Goal: Task Accomplishment & Management: Use online tool/utility

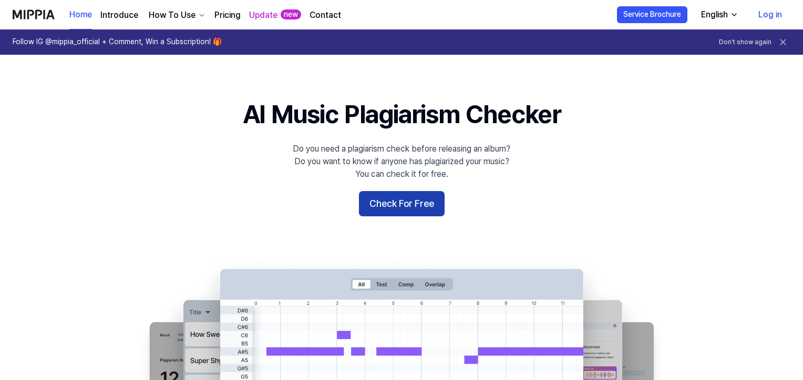
click at [402, 202] on button "Check For Free" at bounding box center [402, 203] width 86 height 25
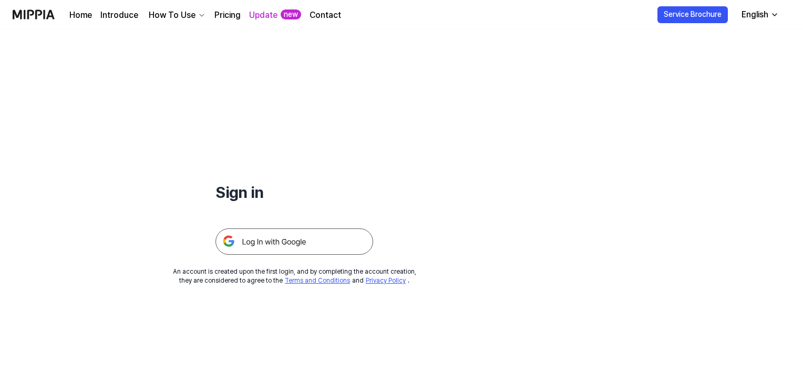
click at [160, 16] on div "How To Use" at bounding box center [172, 15] width 51 height 13
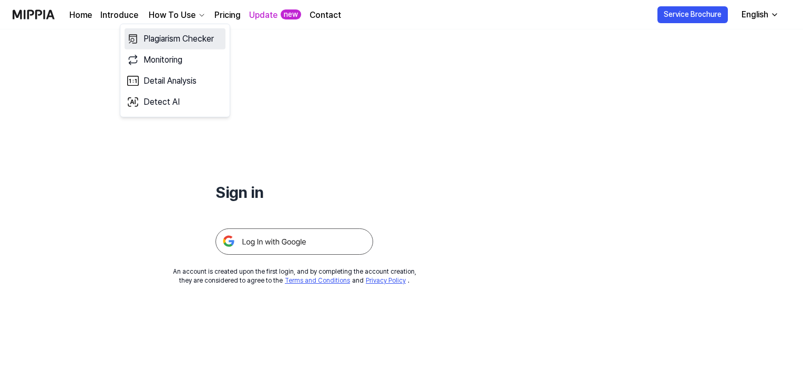
click at [157, 42] on link "Plagiarism Checker" at bounding box center [175, 38] width 101 height 21
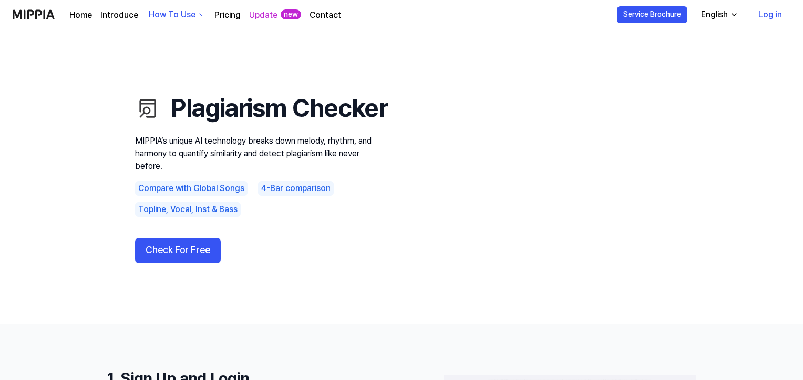
click at [185, 254] on div "Plagiarism Checker MIPPIA’s unique AI technology breaks down melody, rhythm, an…" at bounding box center [261, 177] width 252 height 210
click at [185, 260] on button "Check For Free" at bounding box center [178, 250] width 86 height 25
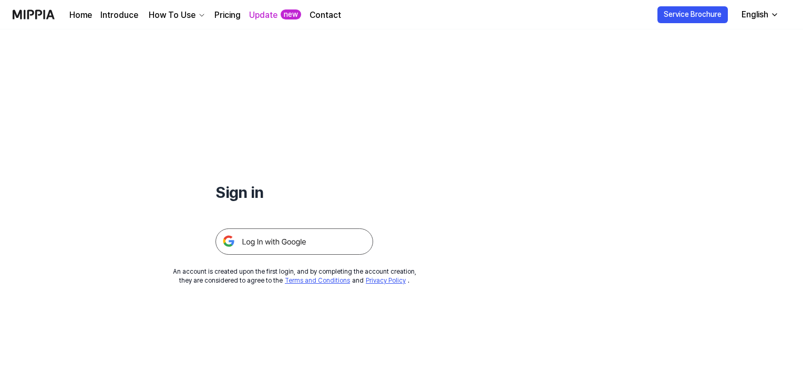
click at [275, 242] on img at bounding box center [295, 241] width 158 height 26
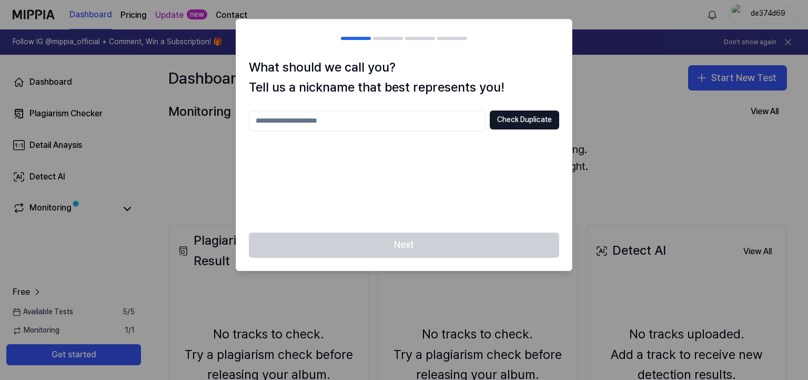
click at [380, 122] on input "text" at bounding box center [367, 120] width 237 height 21
type input "**"
click at [515, 122] on button "Check Duplicate" at bounding box center [523, 119] width 69 height 19
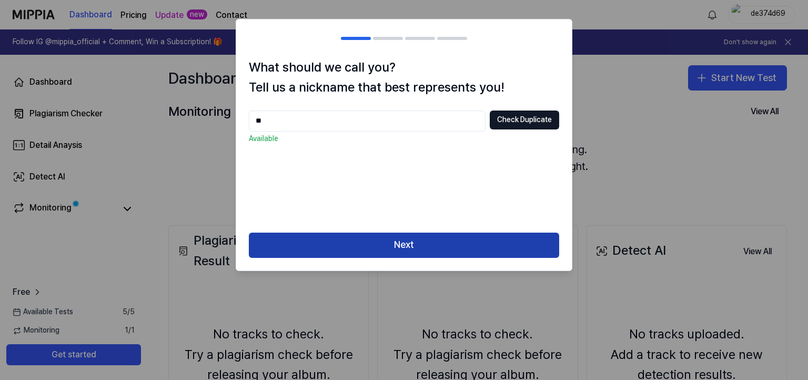
click at [416, 236] on button "Next" at bounding box center [404, 244] width 310 height 25
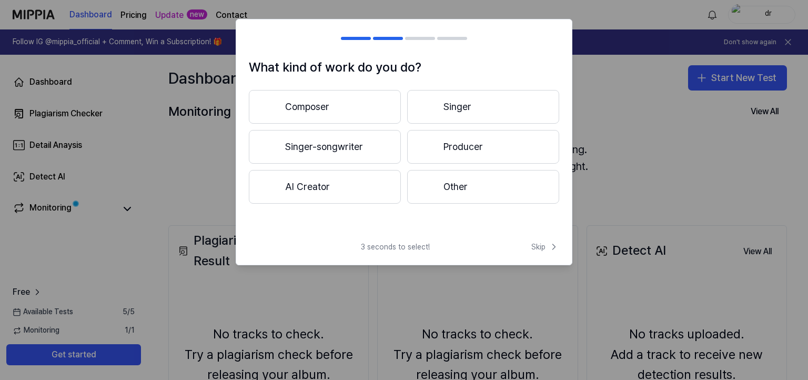
click at [460, 144] on button "Producer" at bounding box center [483, 147] width 152 height 34
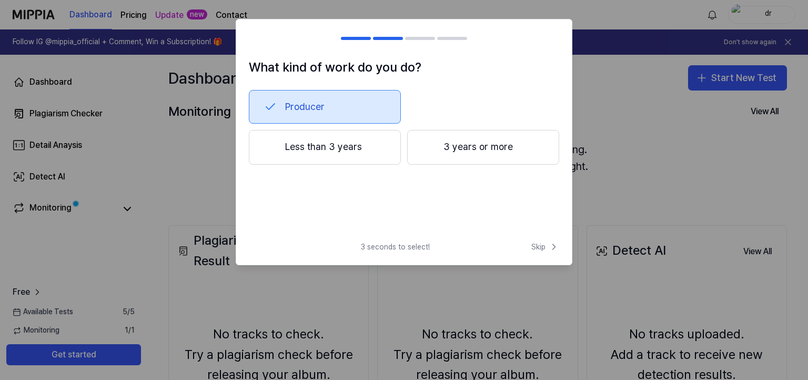
click at [483, 152] on button "3 years or more" at bounding box center [483, 147] width 152 height 35
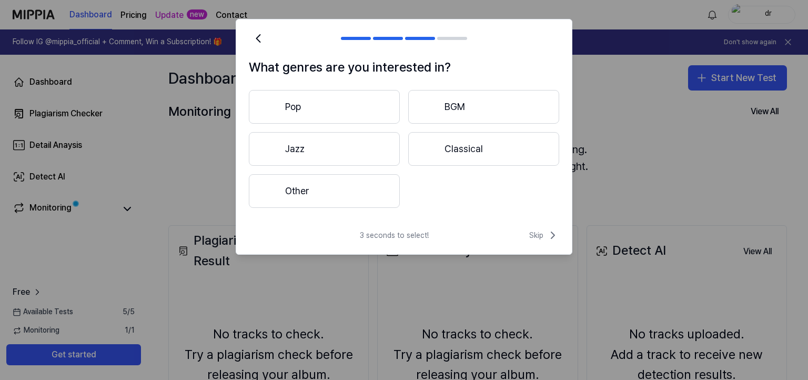
click at [363, 109] on button "Pop" at bounding box center [324, 107] width 151 height 34
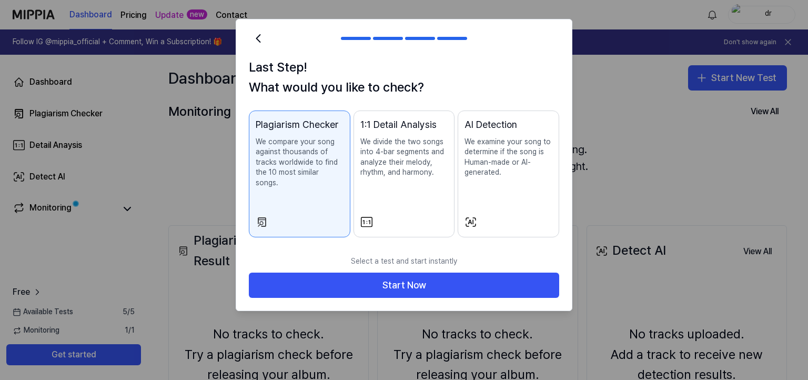
click at [397, 182] on div "1:1 Detail Analysis We divide the two songs into 4-bar segments and analyze the…" at bounding box center [404, 157] width 88 height 81
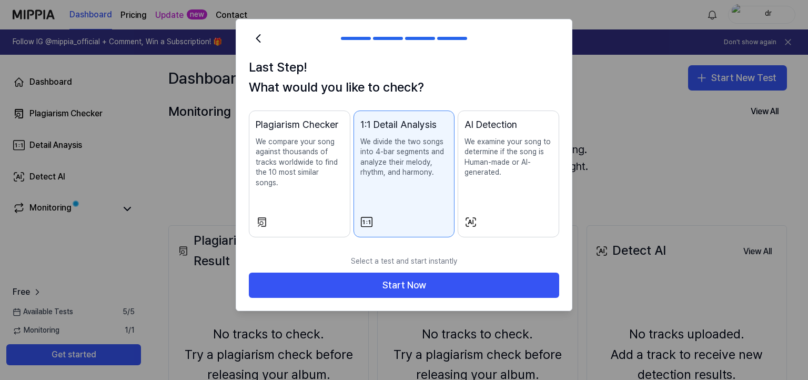
click at [281, 174] on p "We compare your song against thousands of tracks worldwide to find the 10 most …" at bounding box center [300, 163] width 88 height 52
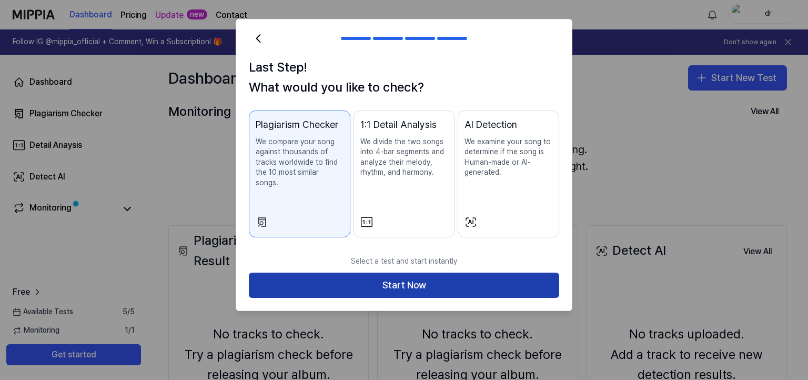
click at [448, 280] on button "Start Now" at bounding box center [404, 284] width 310 height 25
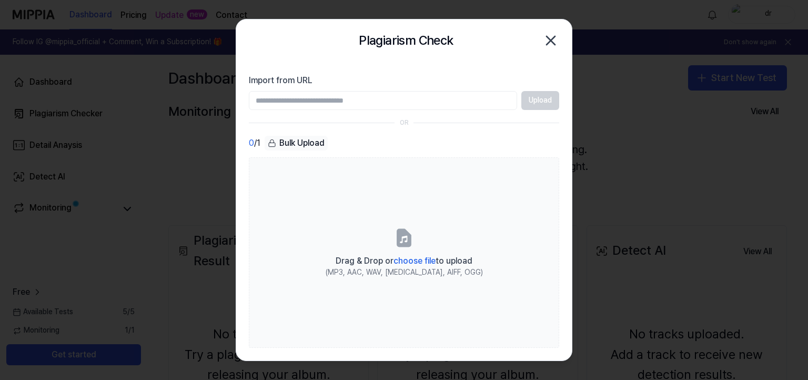
click at [364, 102] on input "Import from URL" at bounding box center [383, 100] width 268 height 19
click at [303, 141] on div "Bulk Upload" at bounding box center [295, 143] width 63 height 15
click at [381, 108] on input "Import from URL" at bounding box center [383, 100] width 268 height 19
click at [383, 106] on input "Import from URL" at bounding box center [383, 100] width 268 height 19
click at [368, 136] on div "0 / 1 Bulk Upload" at bounding box center [404, 143] width 310 height 15
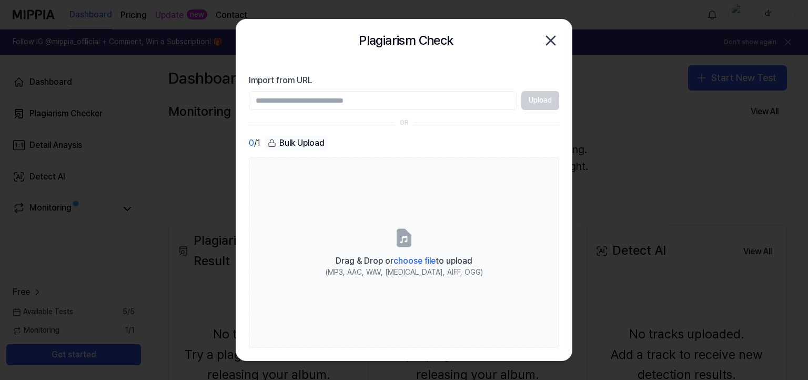
click at [305, 136] on div "Bulk Upload" at bounding box center [295, 143] width 63 height 15
click at [307, 141] on div "Bulk Upload" at bounding box center [295, 143] width 63 height 15
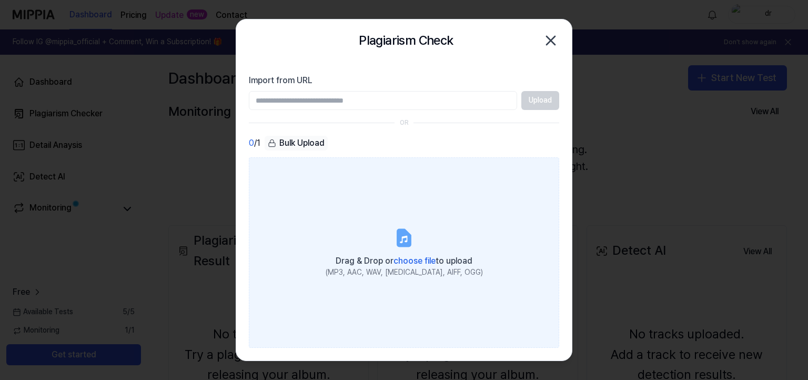
click at [397, 243] on icon at bounding box center [403, 237] width 13 height 16
click at [0, 0] on input "Drag & Drop or choose file to upload (MP3, AAC, WAV, FLAC, AIFF, OGG)" at bounding box center [0, 0] width 0 height 0
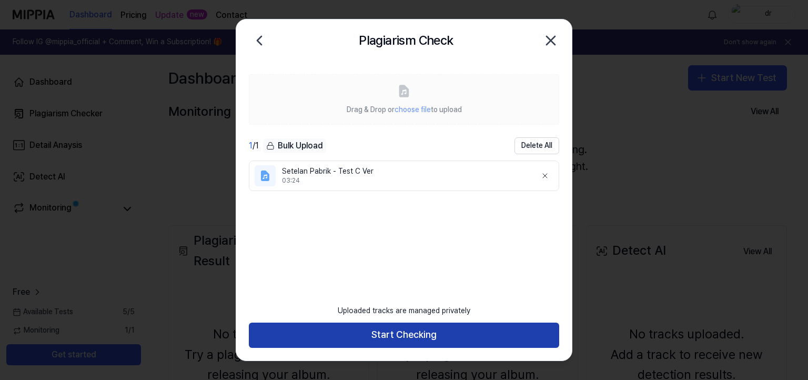
click at [414, 336] on button "Start Checking" at bounding box center [404, 334] width 310 height 25
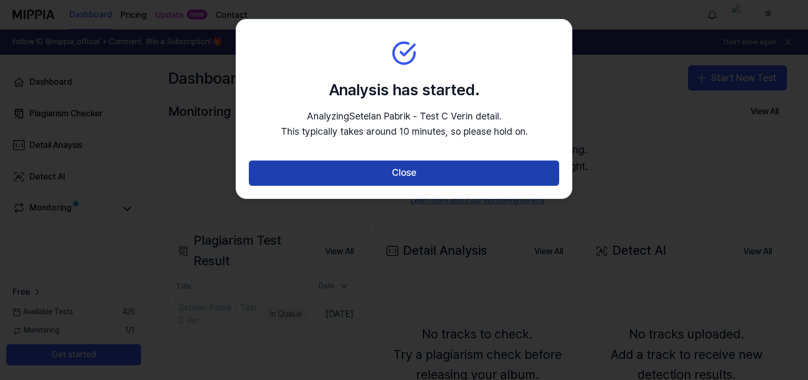
click at [416, 177] on button "Close" at bounding box center [404, 172] width 310 height 25
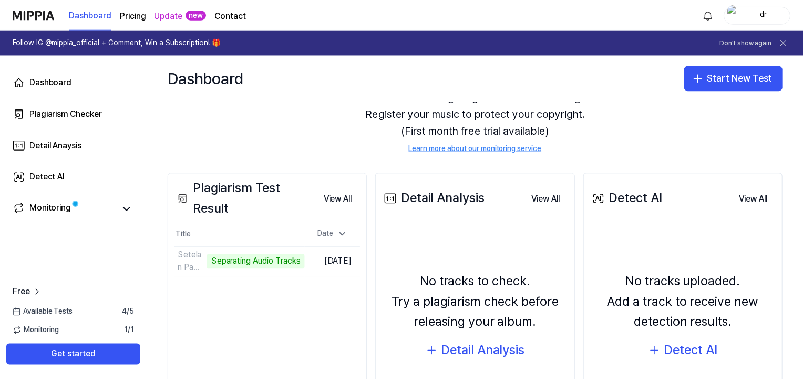
scroll to position [53, 0]
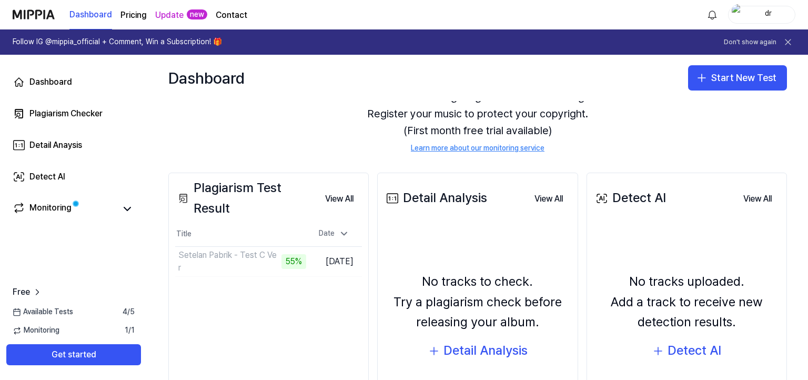
click at [360, 134] on div "There are no songs registered for monitoring. Register your music to protect yo…" at bounding box center [477, 121] width 618 height 90
click at [281, 263] on button "Go to Results" at bounding box center [278, 261] width 56 height 17
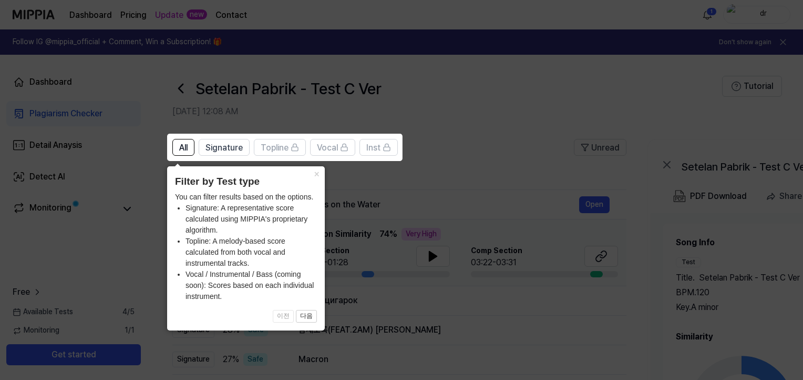
click at [313, 175] on button "×" at bounding box center [316, 173] width 17 height 15
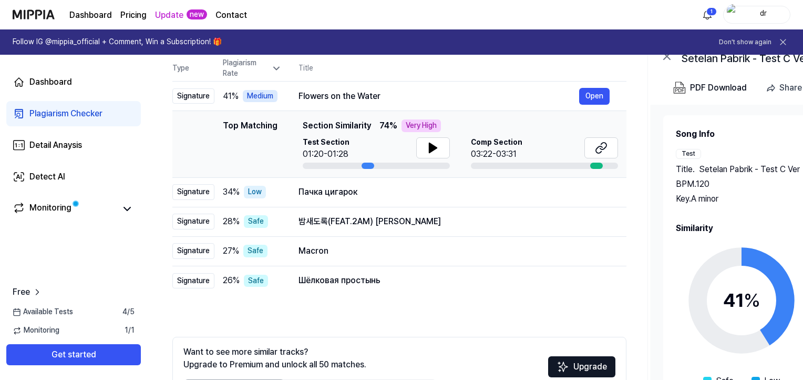
scroll to position [103, 0]
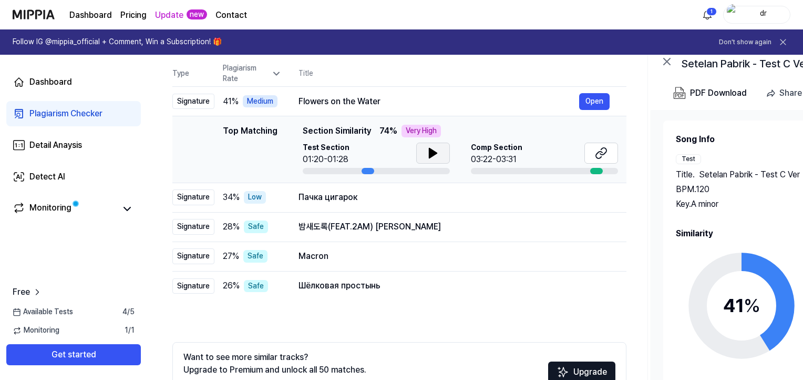
click at [427, 155] on icon at bounding box center [433, 153] width 13 height 13
click at [202, 106] on div "Signature" at bounding box center [193, 102] width 42 height 16
click at [338, 99] on div "Flowers on the Water" at bounding box center [439, 101] width 281 height 13
click at [593, 100] on button "Open" at bounding box center [594, 101] width 30 height 17
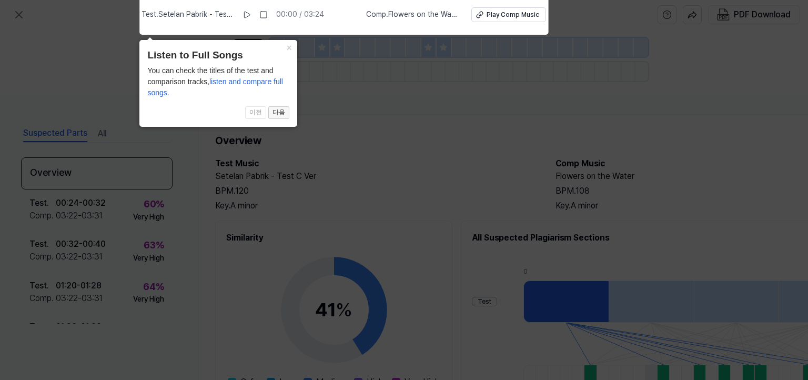
click at [280, 114] on button "다음" at bounding box center [278, 112] width 21 height 13
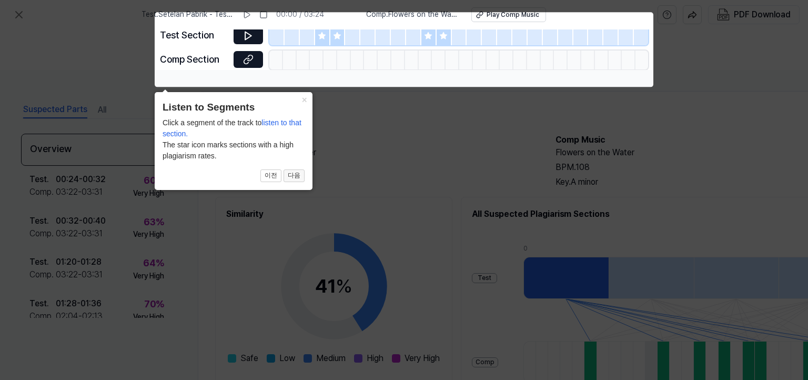
click at [293, 180] on button "다음" at bounding box center [293, 175] width 21 height 13
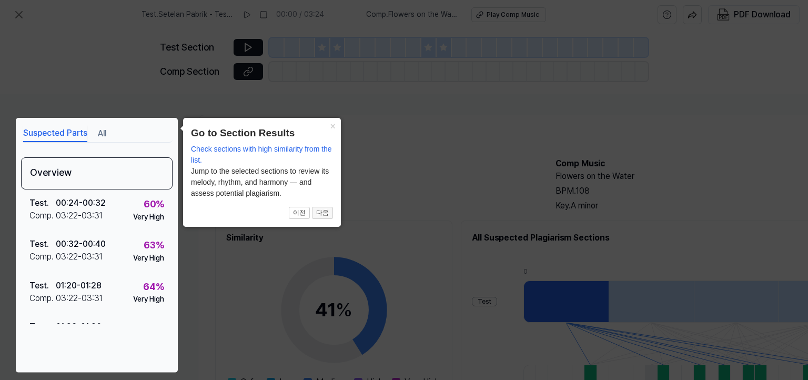
click at [320, 212] on button "다음" at bounding box center [322, 213] width 21 height 13
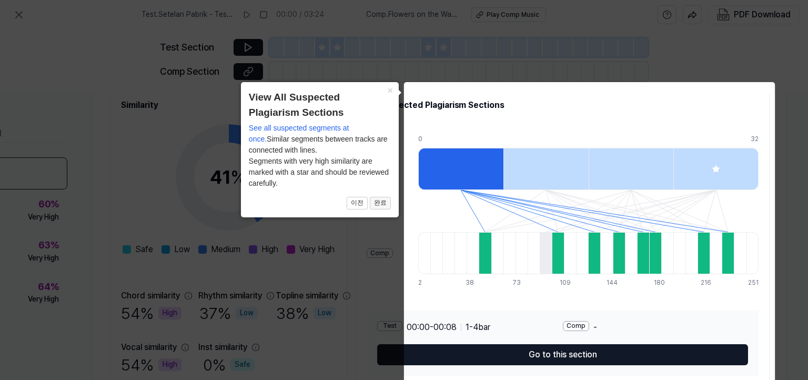
click at [385, 199] on button "완료" at bounding box center [380, 203] width 21 height 13
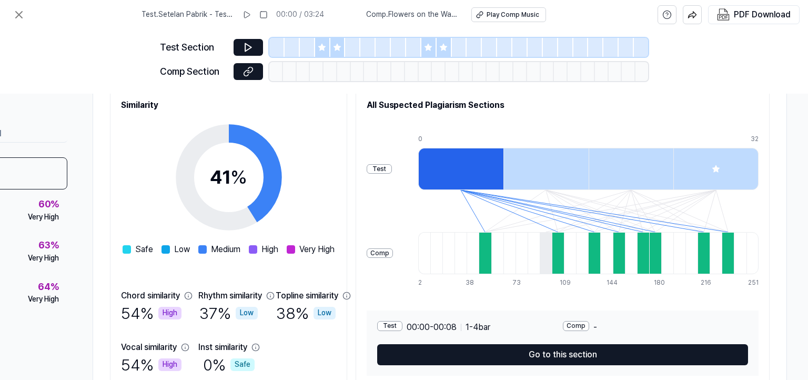
click at [334, 192] on div "41 % Safe Low Medium High Very High" at bounding box center [228, 183] width 212 height 144
click at [47, 212] on div "Very High" at bounding box center [43, 217] width 31 height 11
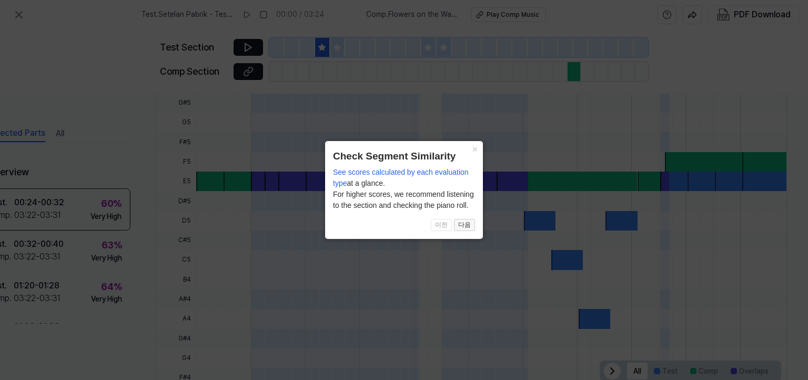
click at [469, 221] on button "다음" at bounding box center [464, 225] width 21 height 13
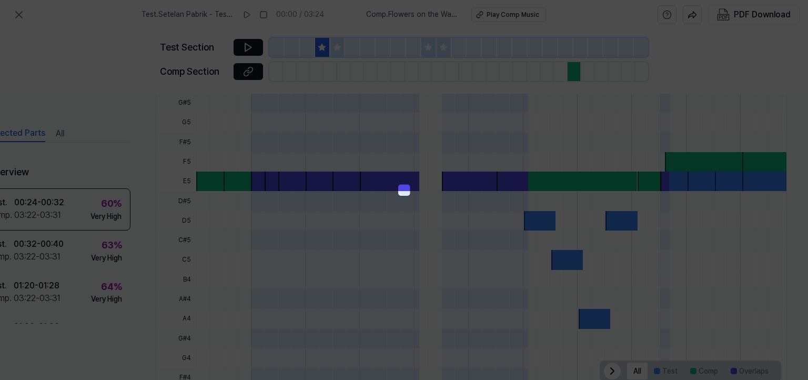
scroll to position [200, 46]
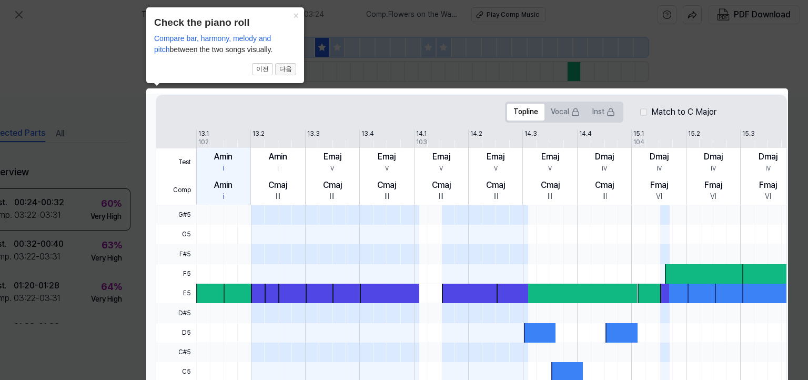
click at [277, 66] on button "다음" at bounding box center [285, 69] width 21 height 13
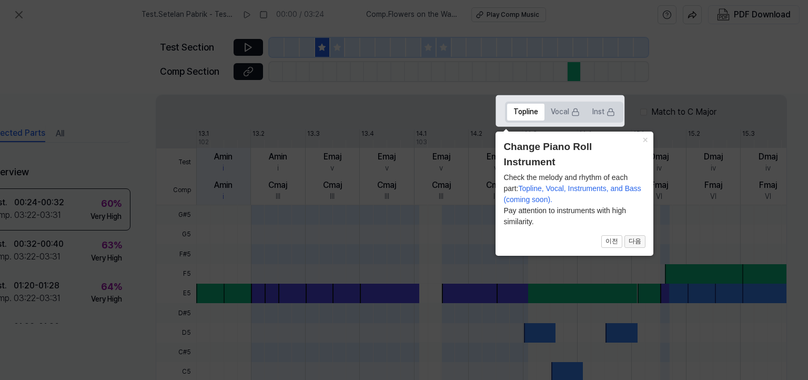
click at [641, 239] on button "다음" at bounding box center [634, 241] width 21 height 13
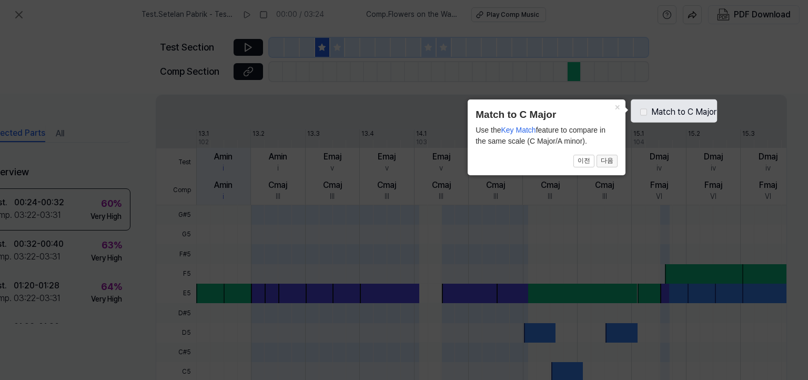
click at [612, 156] on button "다음" at bounding box center [606, 161] width 21 height 13
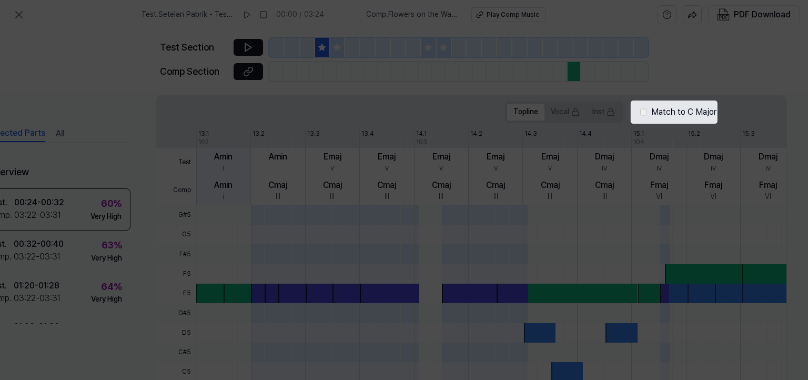
scroll to position [345, 46]
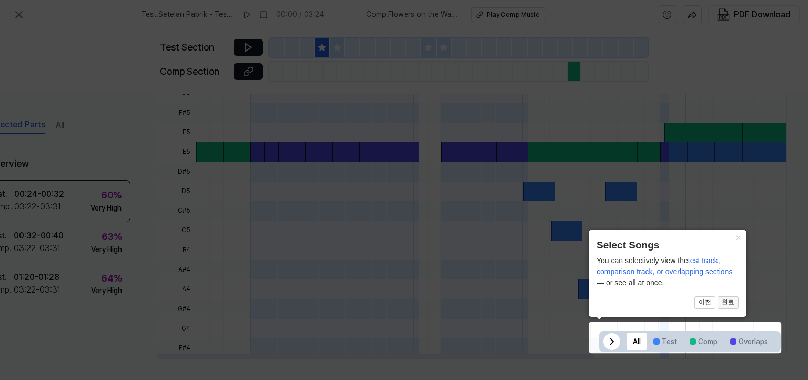
click at [728, 301] on button "완료" at bounding box center [727, 302] width 21 height 13
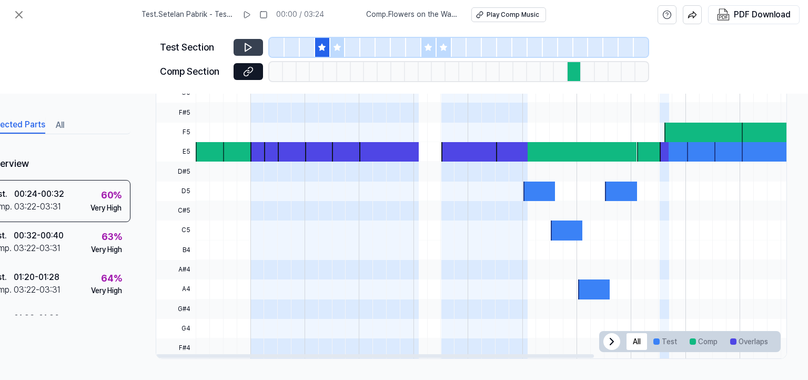
click at [257, 45] on button at bounding box center [247, 47] width 29 height 17
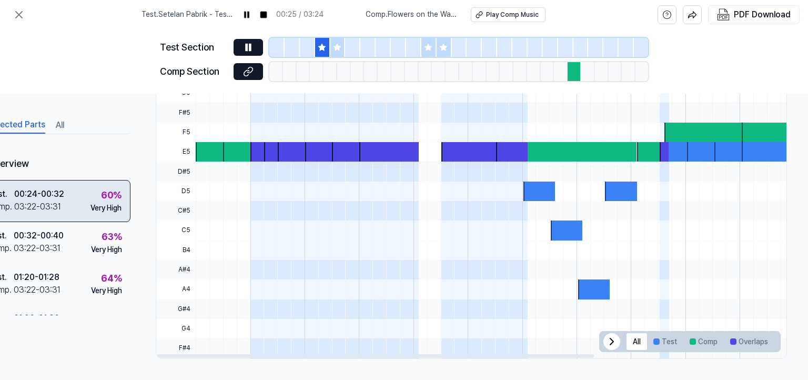
click at [69, 198] on div "Test . 00:24 - 00:32 Comp . 03:22 - 03:31 60 % Very High" at bounding box center [54, 200] width 151 height 42
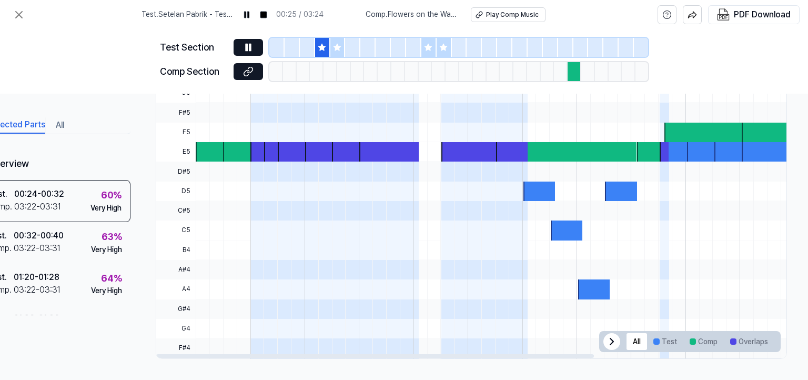
click at [208, 151] on div at bounding box center [212, 151] width 32 height 19
click at [231, 149] on div at bounding box center [239, 151] width 32 height 19
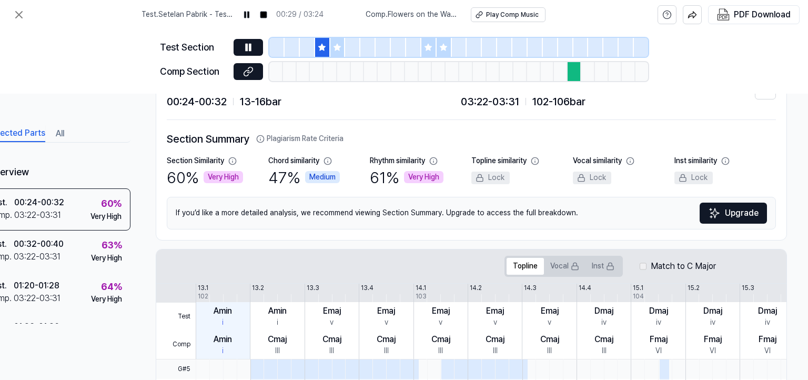
scroll to position [0, 46]
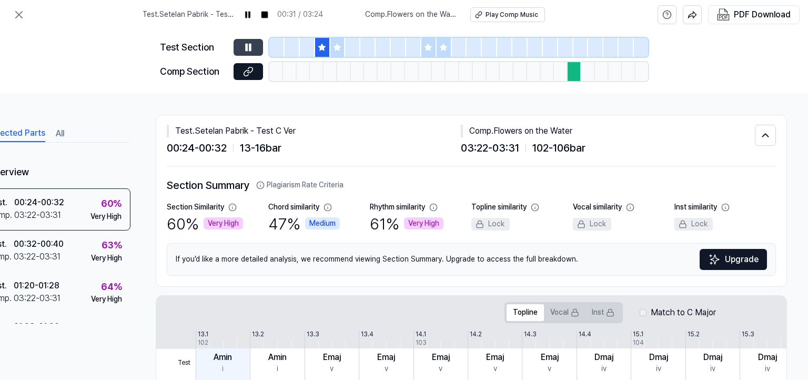
click at [249, 45] on icon at bounding box center [250, 47] width 2 height 7
click at [543, 150] on span "102 - 106 bar" at bounding box center [558, 147] width 53 height 17
click at [311, 63] on div at bounding box center [317, 71] width 14 height 19
click at [574, 69] on div at bounding box center [574, 71] width 14 height 19
click at [575, 69] on div at bounding box center [574, 71] width 14 height 19
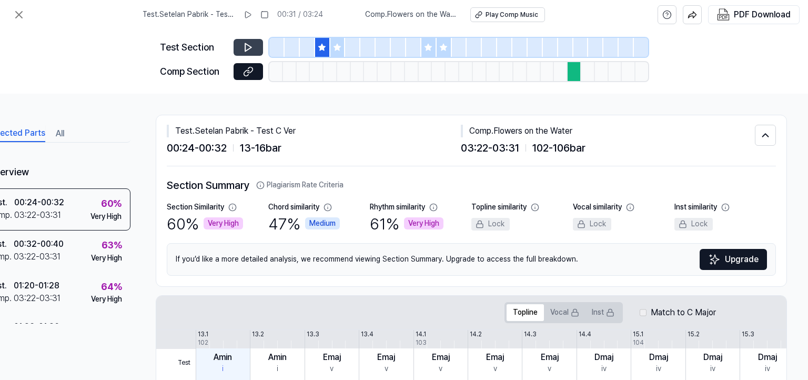
click at [575, 69] on div at bounding box center [574, 71] width 14 height 19
click at [569, 57] on div "Test Section Comp Section" at bounding box center [404, 61] width 488 height 64
click at [415, 18] on span "Comp . Flowers on the Water" at bounding box center [411, 14] width 93 height 11
click at [519, 17] on div "Play Comp Music" at bounding box center [511, 15] width 53 height 9
click at [19, 18] on icon at bounding box center [19, 14] width 13 height 13
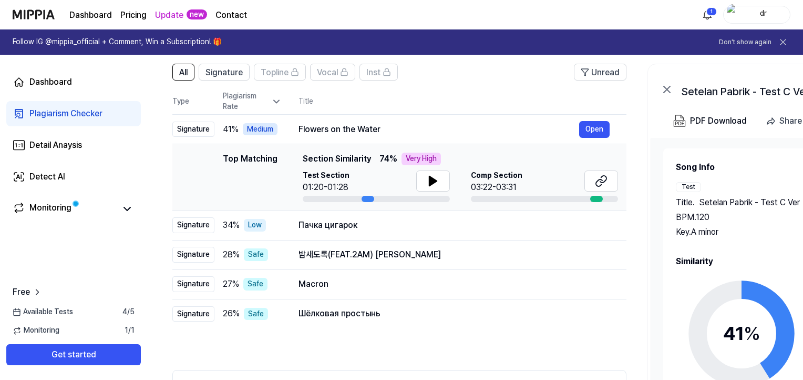
scroll to position [70, 0]
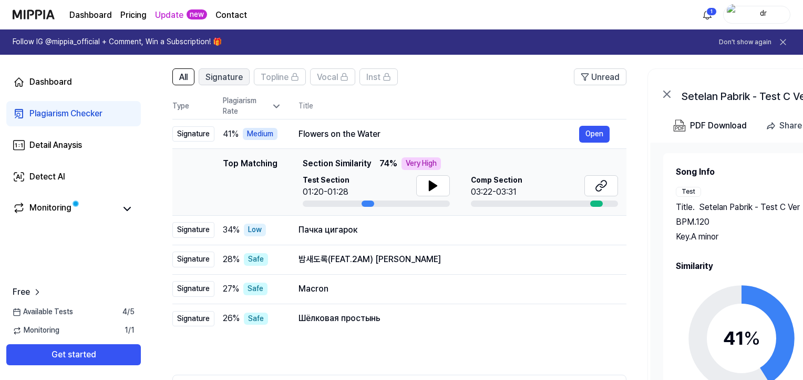
click at [215, 76] on span "Signature" at bounding box center [224, 77] width 37 height 13
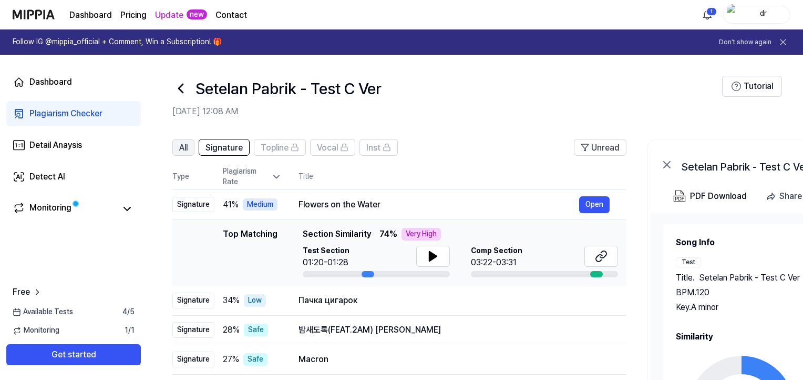
click at [187, 148] on span "All" at bounding box center [183, 147] width 8 height 13
click at [176, 144] on button "All" at bounding box center [183, 147] width 22 height 17
click at [595, 304] on button "Open" at bounding box center [594, 300] width 30 height 17
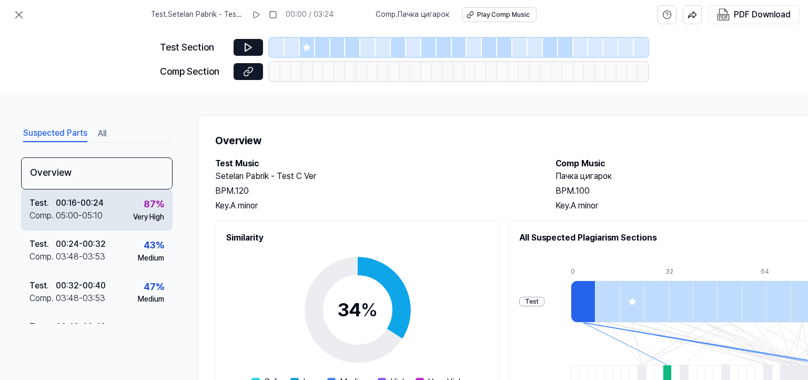
click at [105, 213] on div "Test . 00:16 - 00:24 Comp . 05:00 - 05:10 87 % Very High" at bounding box center [96, 209] width 151 height 41
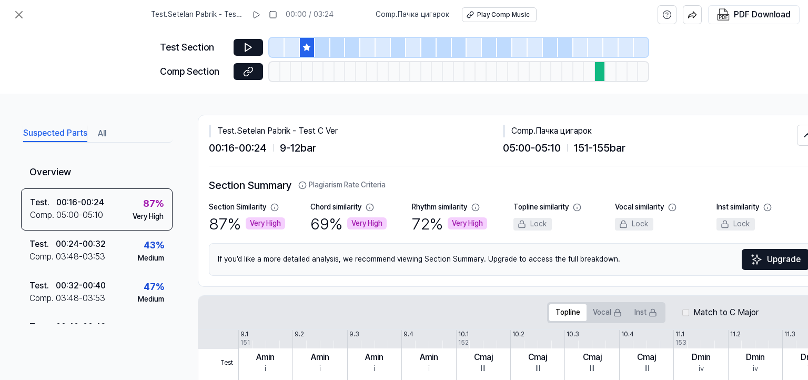
click at [551, 138] on div "Comp . Пачка цигарок 05:00 - 05:10 151 - 155 bar" at bounding box center [650, 141] width 294 height 32
click at [583, 150] on span "151 - 155 bar" at bounding box center [600, 147] width 52 height 17
click at [248, 73] on icon at bounding box center [248, 71] width 11 height 11
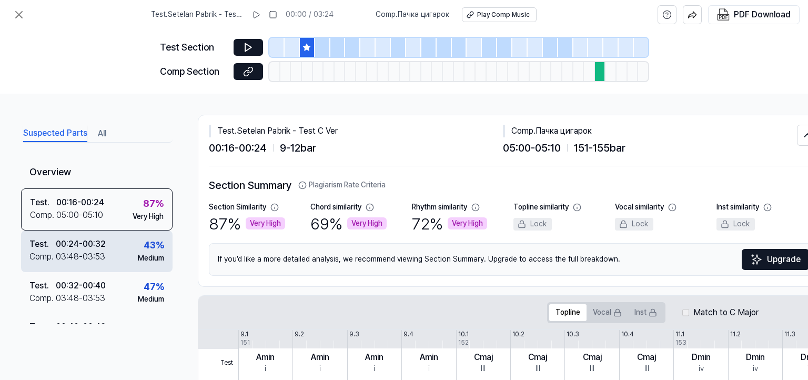
click at [90, 256] on div "03:48 - 03:53" at bounding box center [80, 256] width 49 height 13
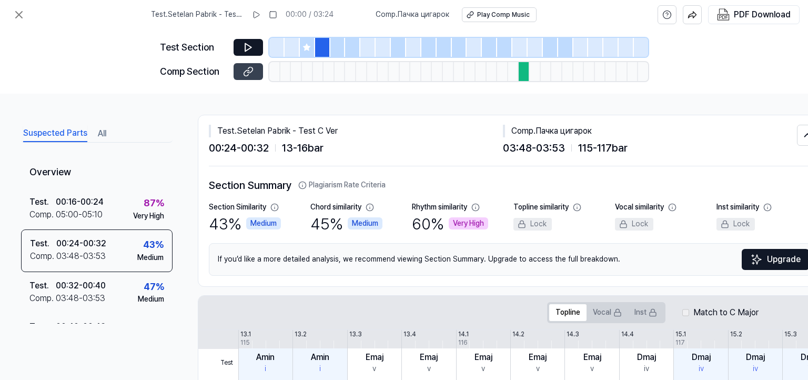
click at [252, 71] on icon at bounding box center [248, 71] width 11 height 11
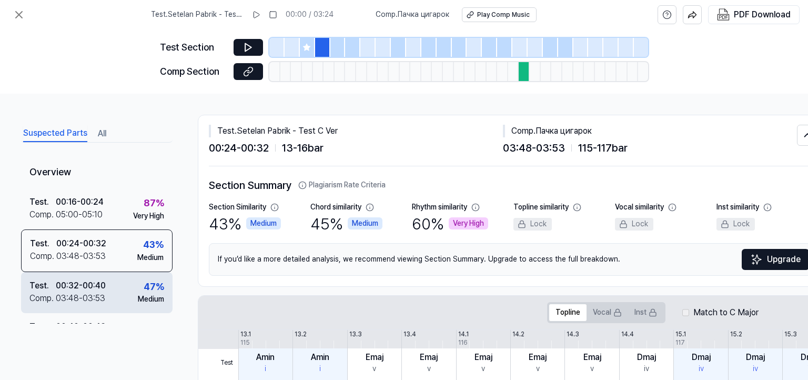
click at [116, 297] on div "Test . 00:32 - 00:40 Comp . 03:48 - 03:53 47 % Medium" at bounding box center [96, 292] width 151 height 41
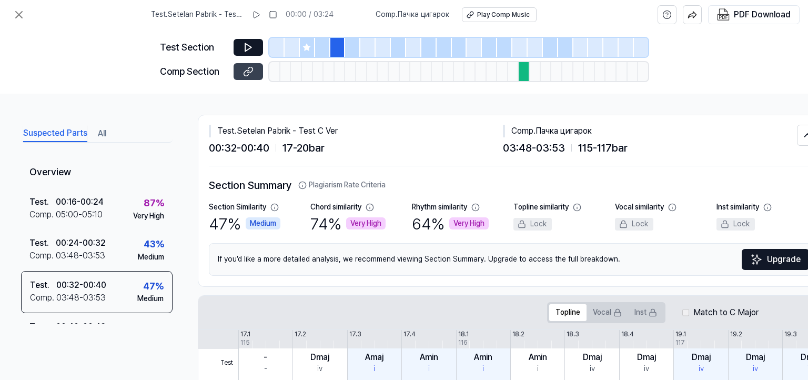
click at [251, 68] on icon at bounding box center [248, 71] width 11 height 11
click at [15, 13] on icon at bounding box center [19, 14] width 13 height 13
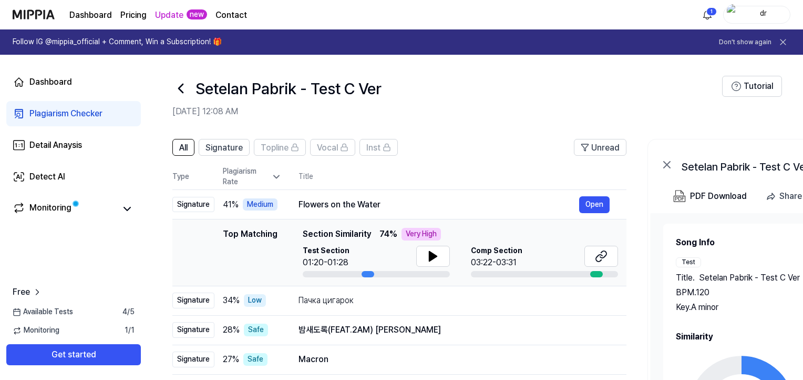
click at [72, 120] on link "Plagiarism Checker" at bounding box center [73, 113] width 135 height 25
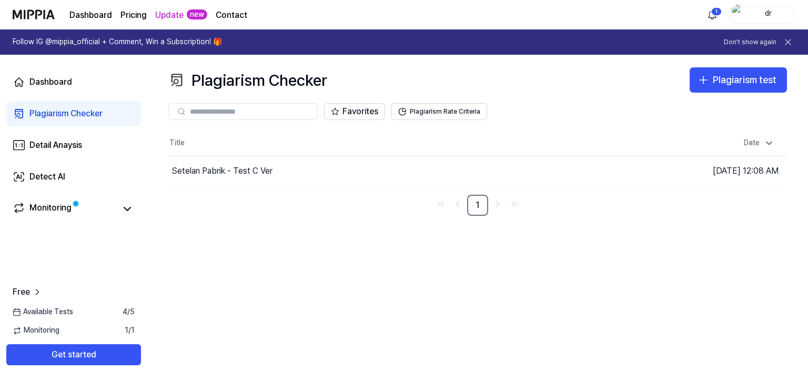
click at [93, 118] on div "Plagiarism Checker" at bounding box center [65, 113] width 73 height 13
click at [218, 172] on div "Setelan Pabrik - Test C Ver" at bounding box center [221, 171] width 101 height 13
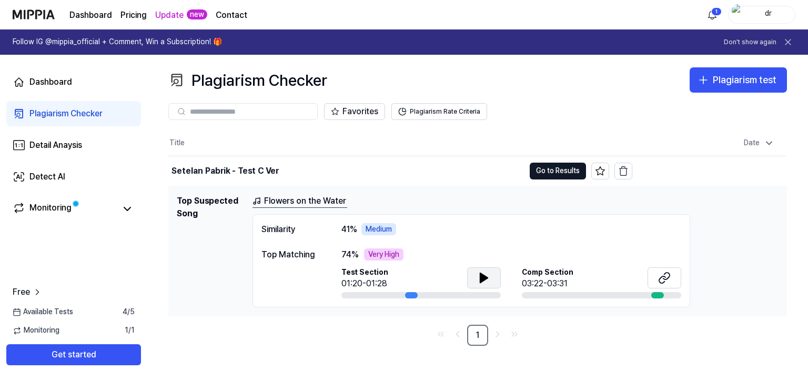
click at [483, 274] on icon at bounding box center [483, 277] width 7 height 9
click at [483, 274] on icon at bounding box center [483, 277] width 13 height 13
click at [655, 276] on button at bounding box center [664, 277] width 34 height 21
click at [574, 171] on button "Go to Results" at bounding box center [557, 170] width 56 height 17
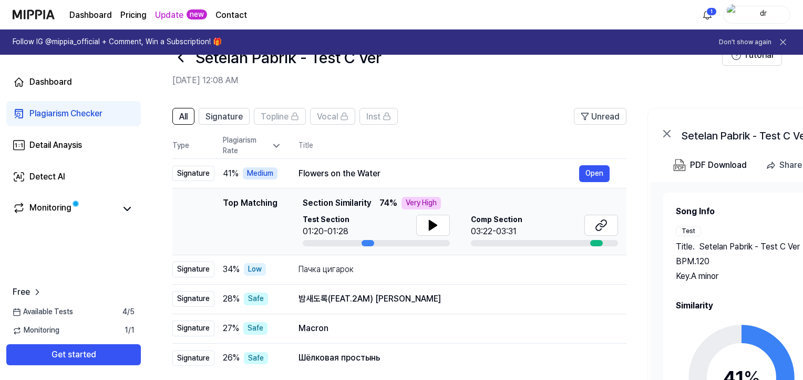
scroll to position [32, 0]
click at [716, 162] on div "PDF Download" at bounding box center [718, 165] width 57 height 14
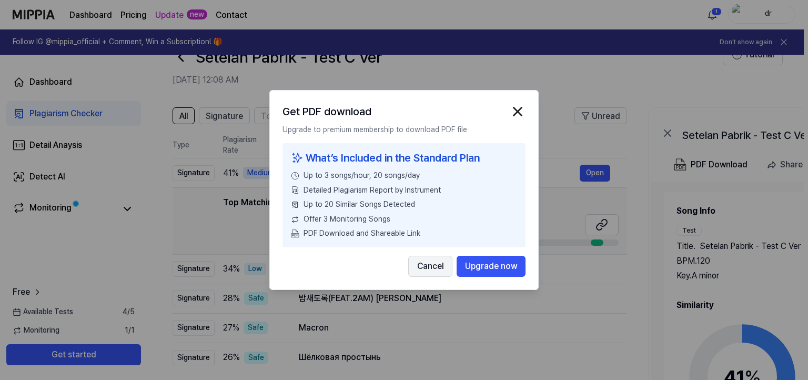
click at [426, 267] on button "Cancel" at bounding box center [430, 266] width 44 height 21
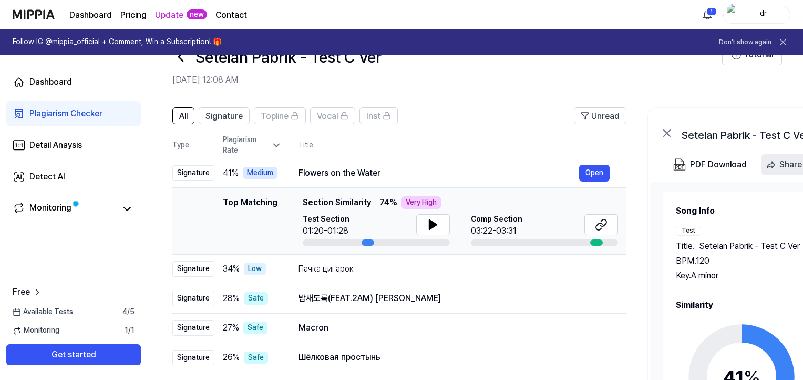
click at [773, 160] on icon "button" at bounding box center [771, 164] width 11 height 11
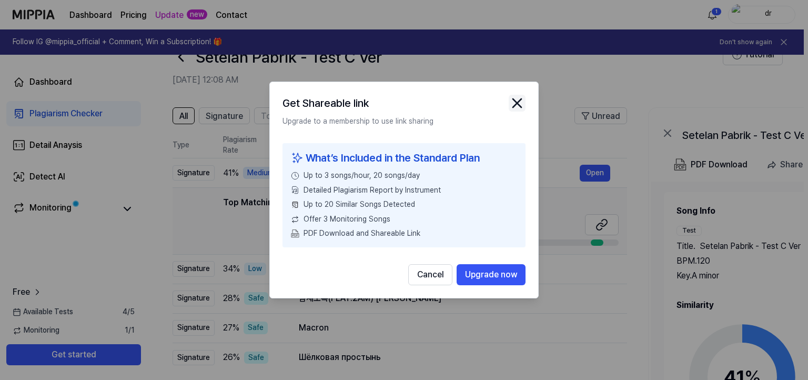
click at [513, 108] on icon "close modal" at bounding box center [516, 103] width 17 height 17
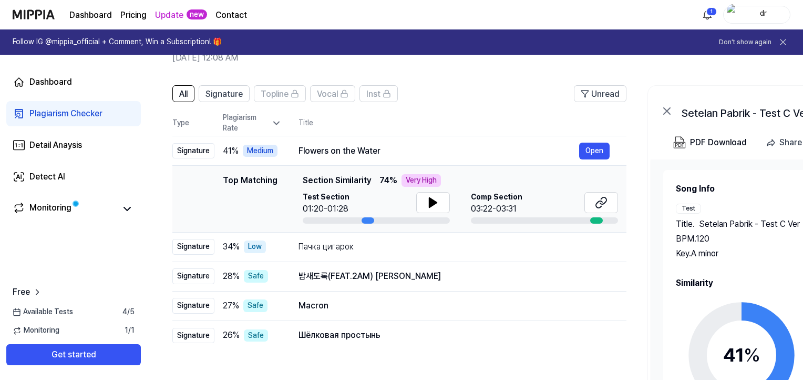
scroll to position [50, 0]
